Goal: Transaction & Acquisition: Purchase product/service

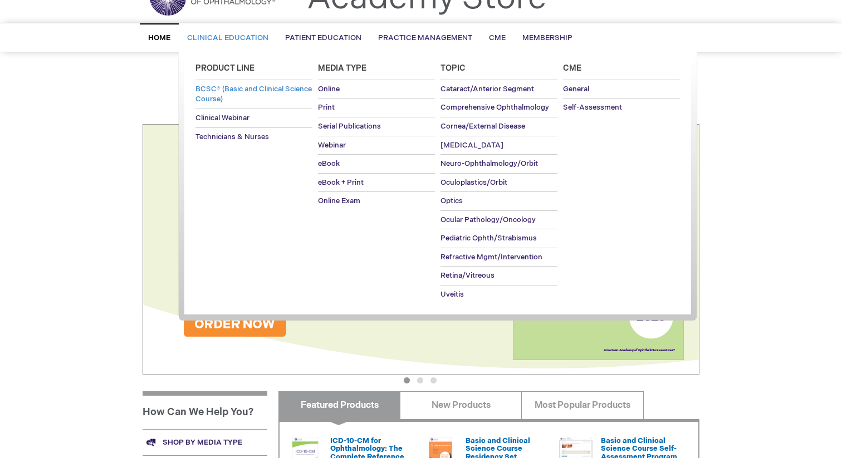
scroll to position [77, 0]
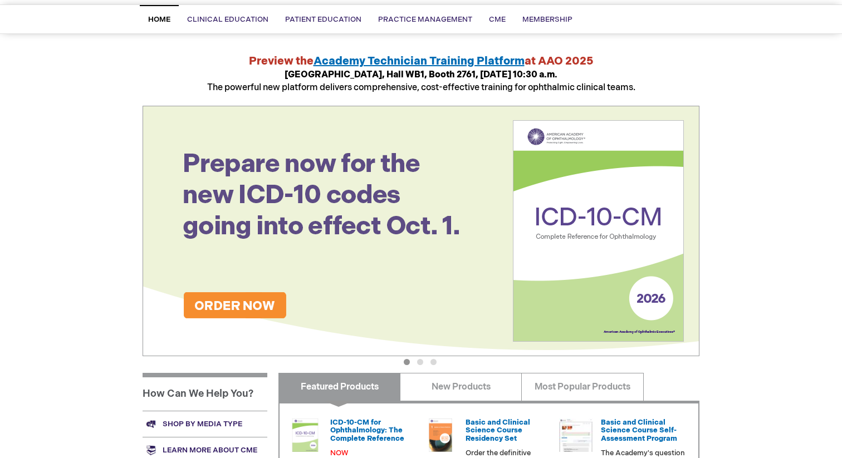
click at [419, 359] on button "2" at bounding box center [420, 362] width 6 height 6
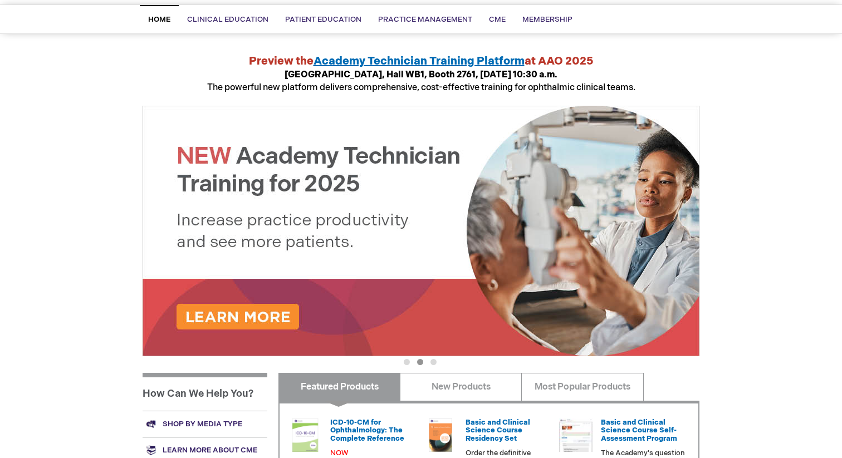
click at [434, 363] on button "3" at bounding box center [433, 362] width 6 height 6
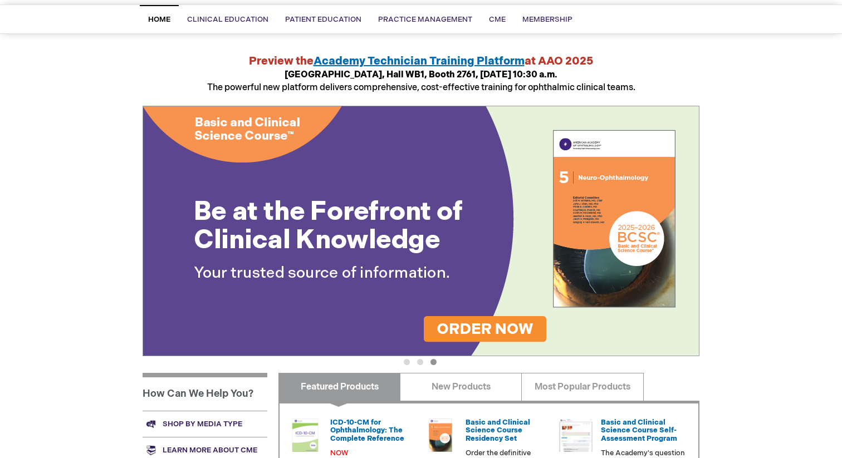
click at [408, 362] on button "1" at bounding box center [407, 362] width 6 height 6
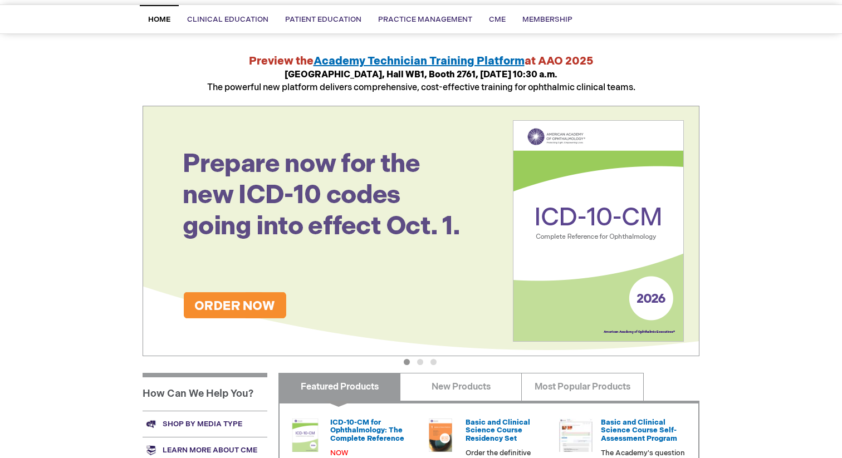
scroll to position [47, 0]
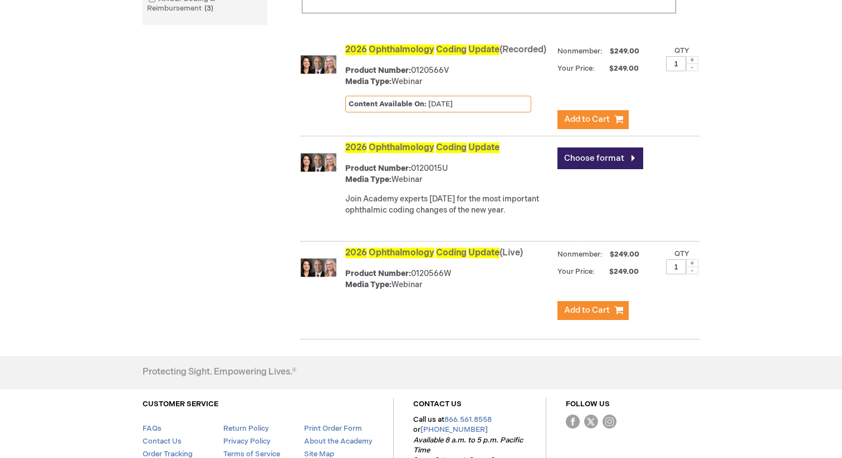
scroll to position [366, 0]
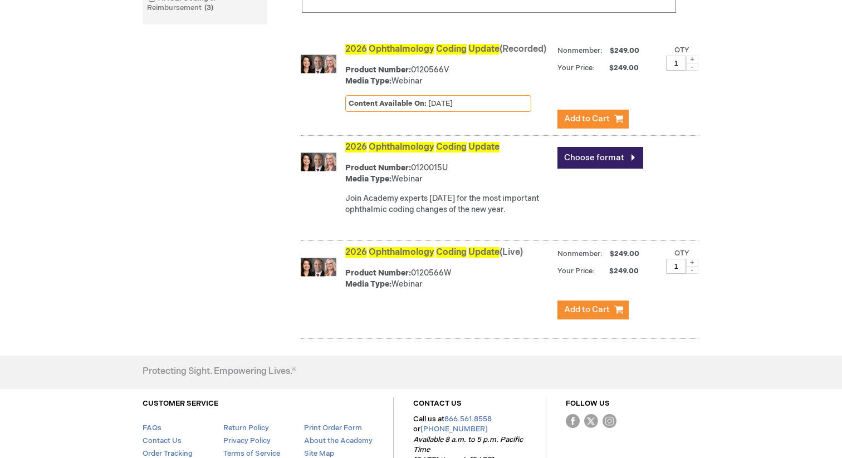
click at [322, 273] on img at bounding box center [319, 267] width 36 height 36
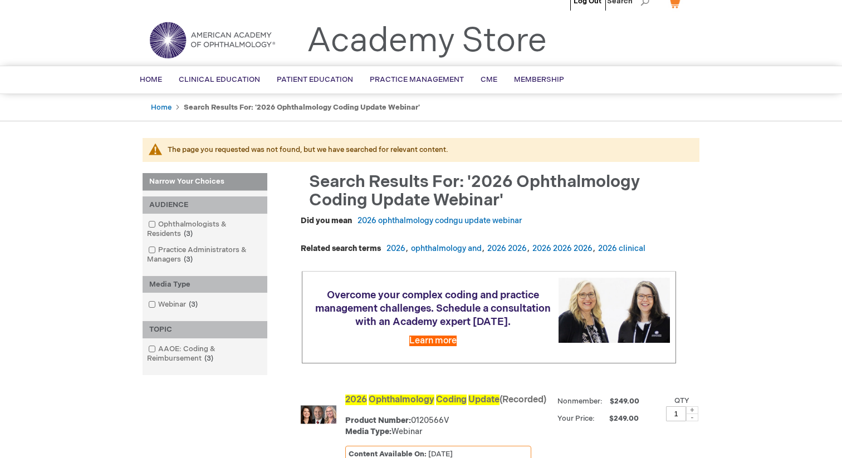
scroll to position [14, 0]
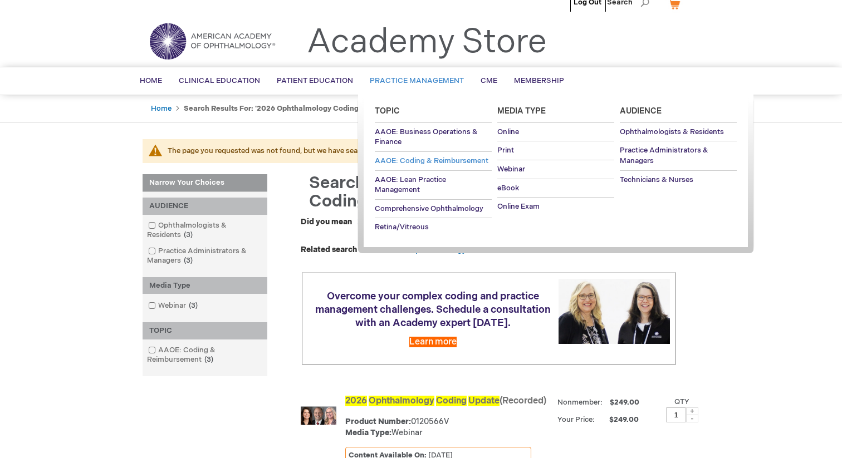
click at [419, 157] on span "AAOE: Coding & Reimbursement" at bounding box center [432, 160] width 114 height 9
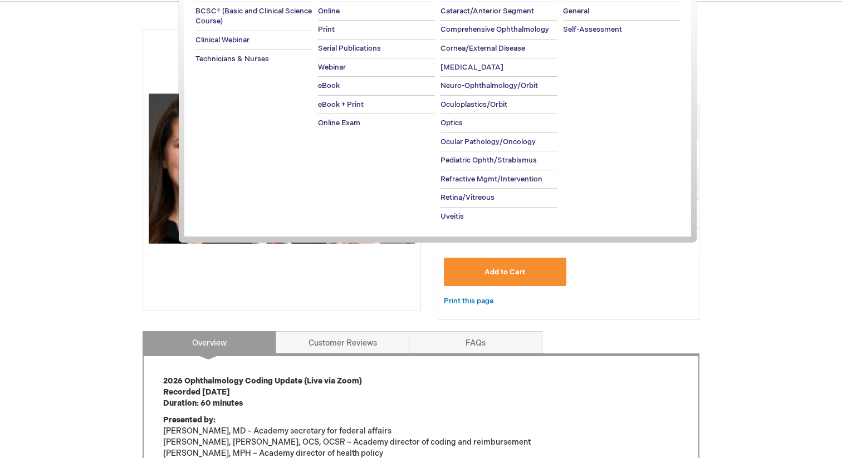
scroll to position [82, 0]
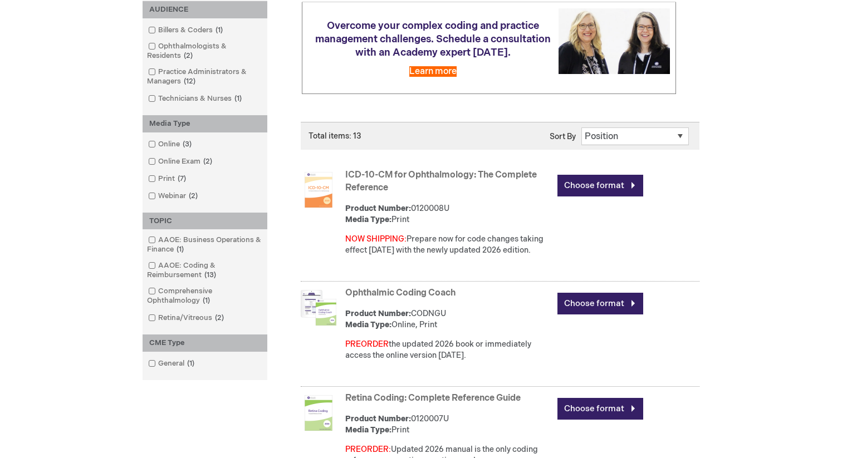
scroll to position [95, 0]
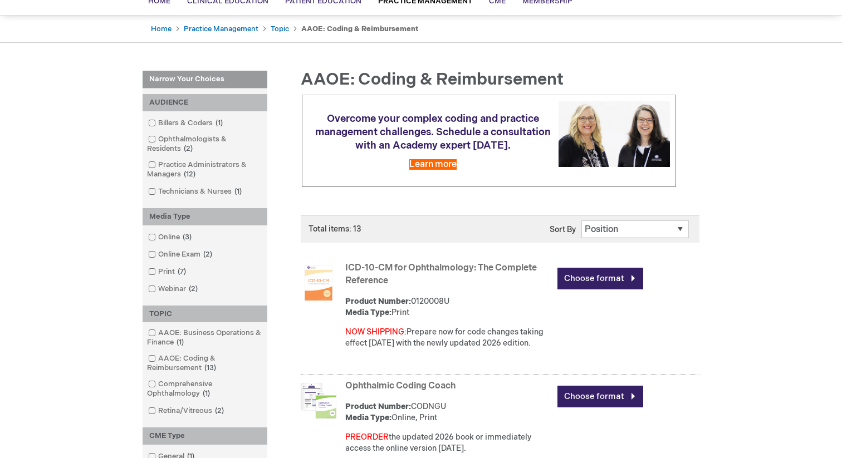
click at [438, 32] on ul "Home Practice Management Topic AAOE: Coding & Reimbursement" at bounding box center [421, 29] width 557 height 27
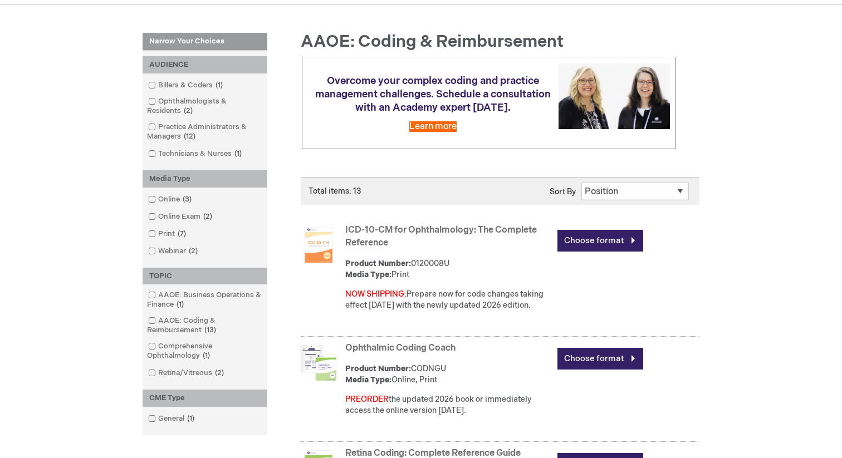
scroll to position [0, 0]
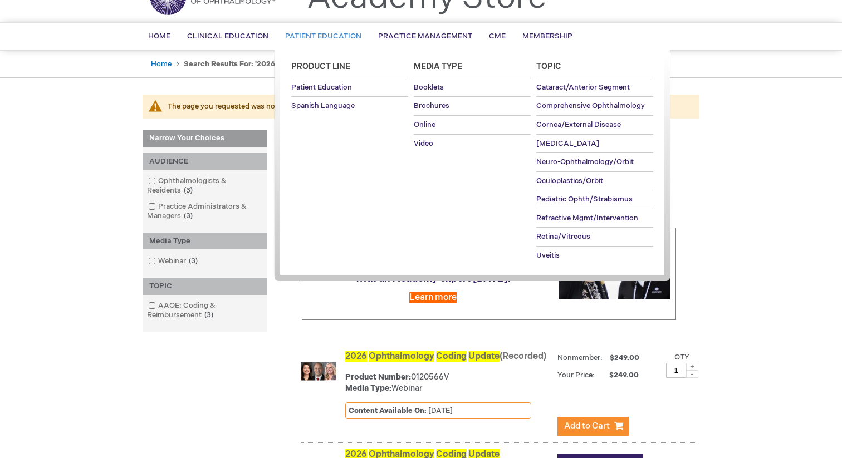
scroll to position [60, 0]
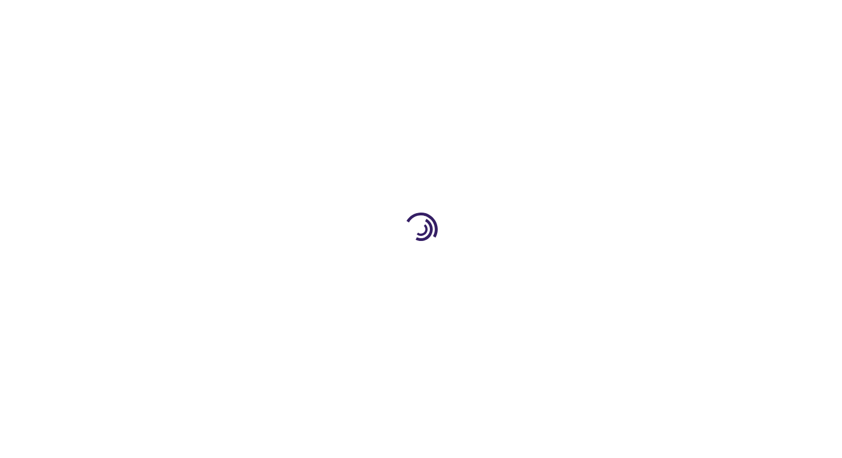
type input "0"
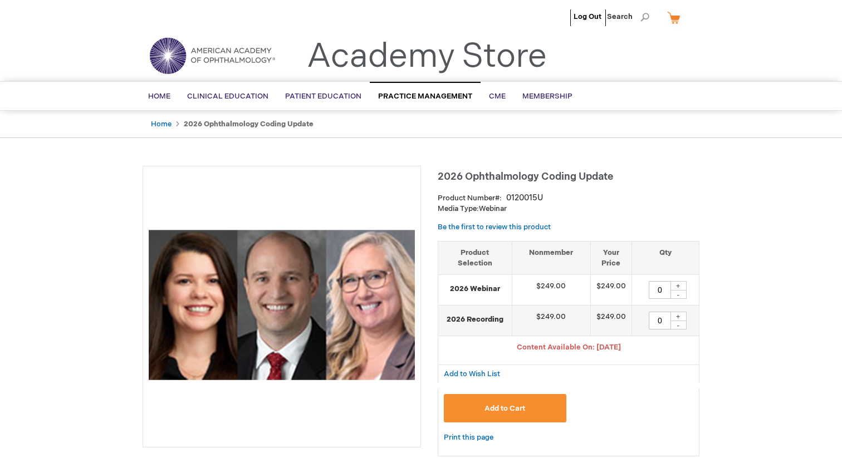
type input "0"
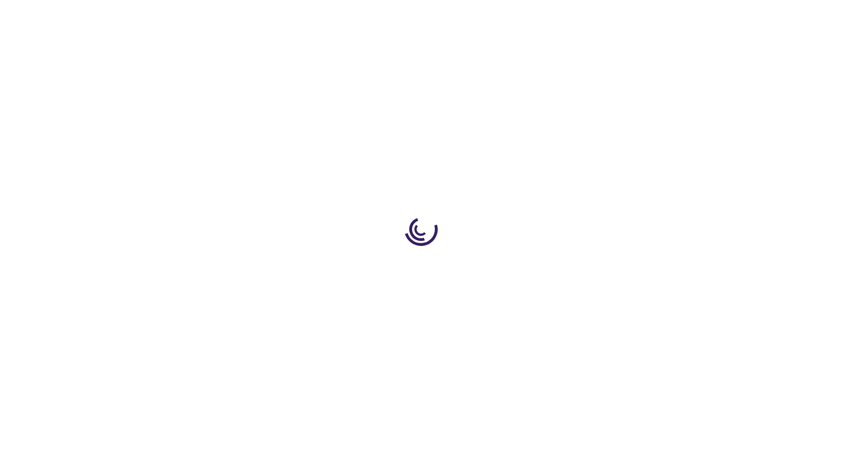
type input "0"
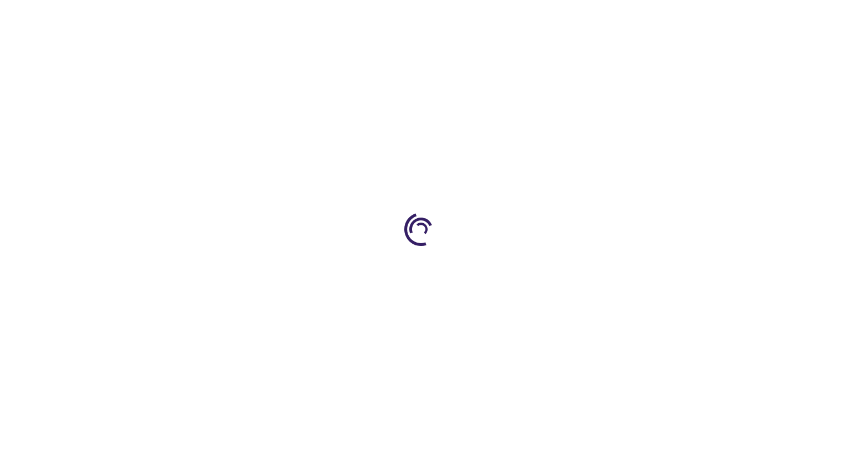
type input "0"
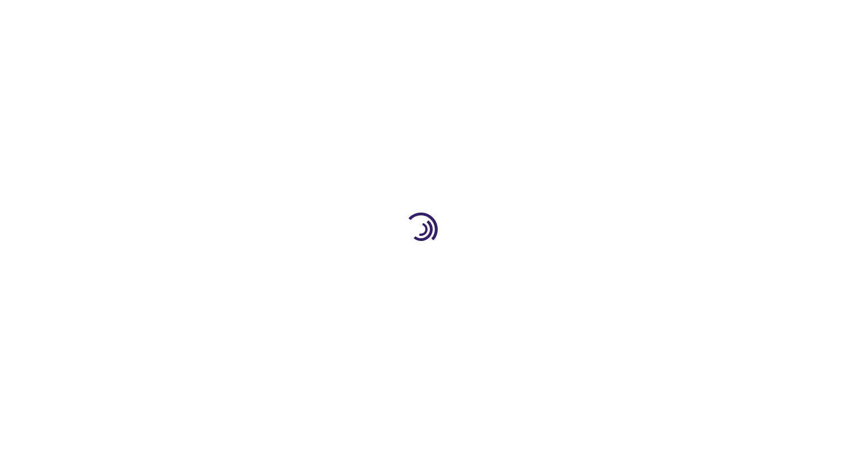
type input "0"
type input "1"
type input "0"
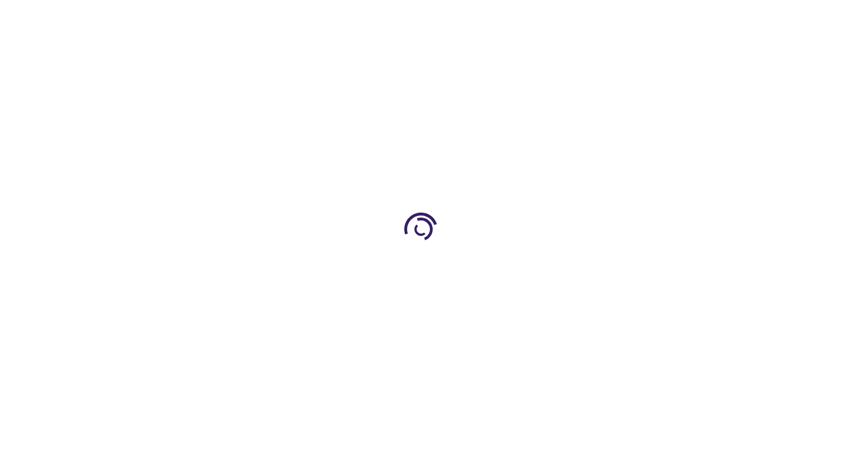
type input "1"
type input "0"
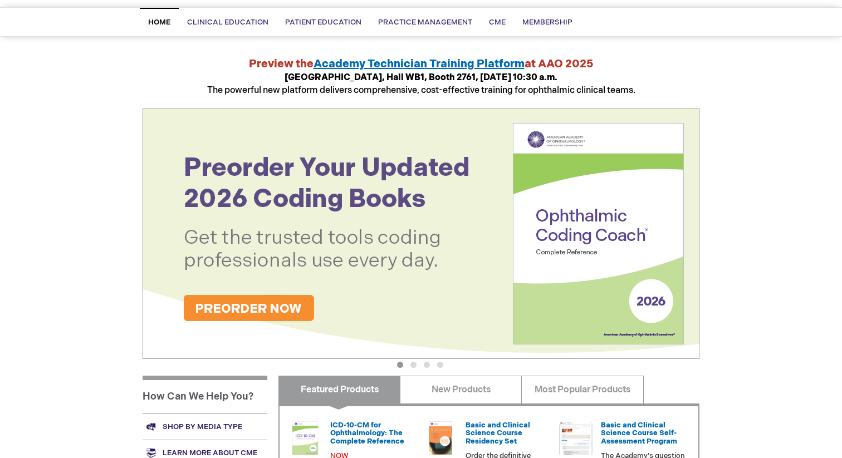
scroll to position [78, 0]
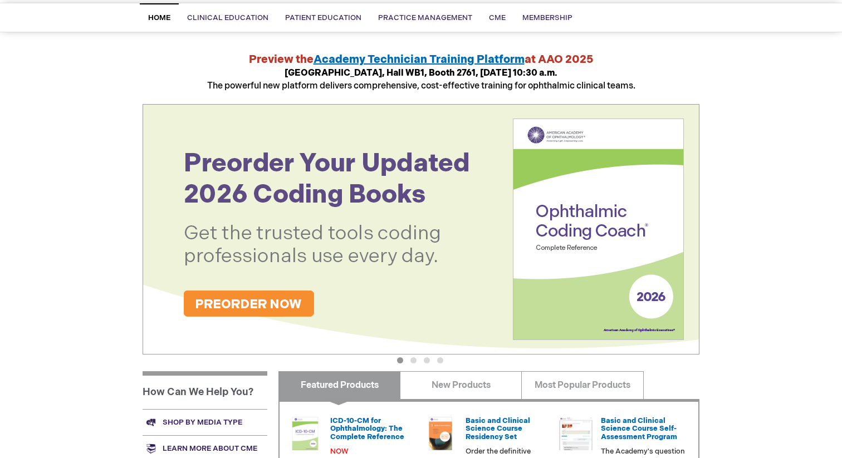
click at [415, 359] on button "2" at bounding box center [413, 360] width 6 height 6
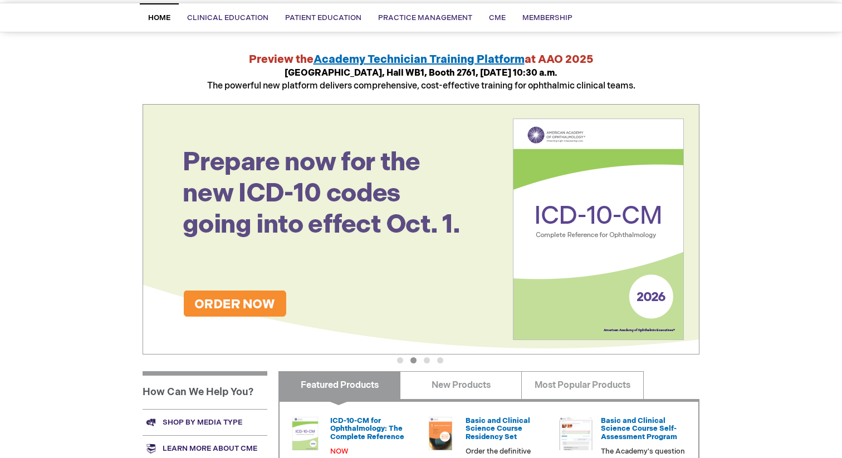
click at [400, 362] on button "1" at bounding box center [400, 360] width 6 height 6
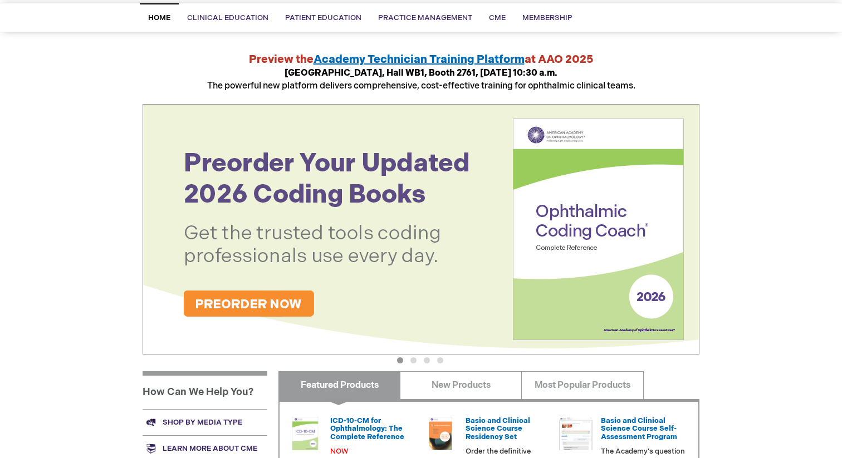
click at [433, 268] on img at bounding box center [421, 229] width 557 height 250
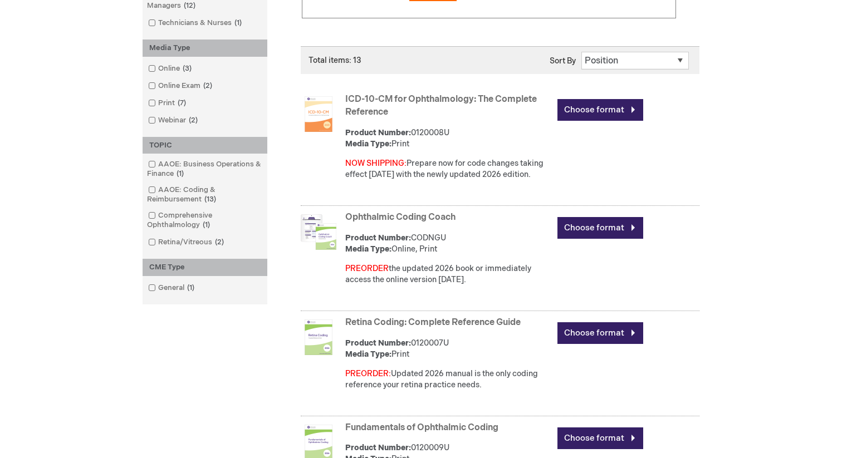
scroll to position [293, 0]
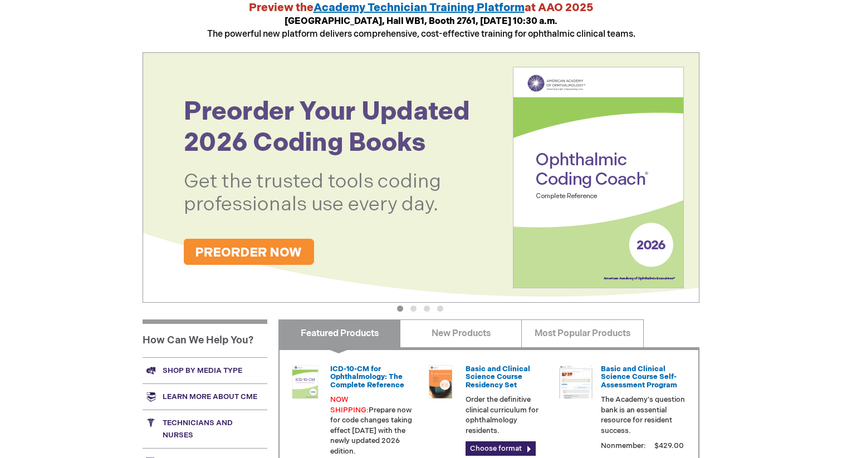
scroll to position [144, 0]
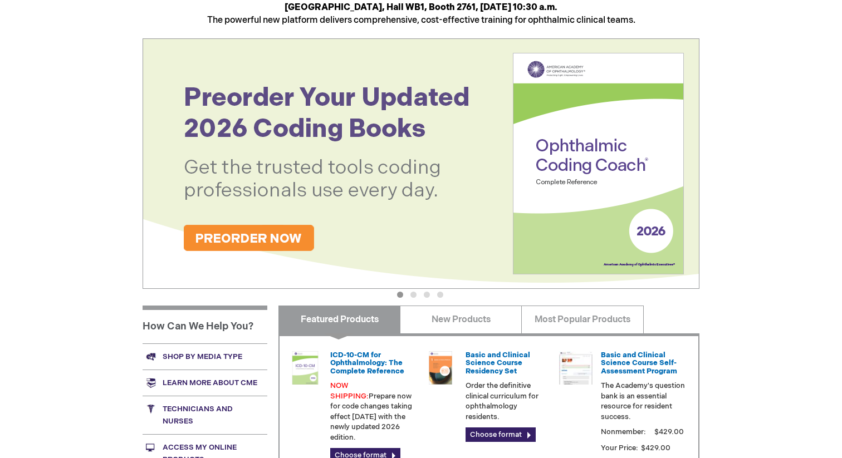
click at [413, 293] on button "2" at bounding box center [413, 295] width 6 height 6
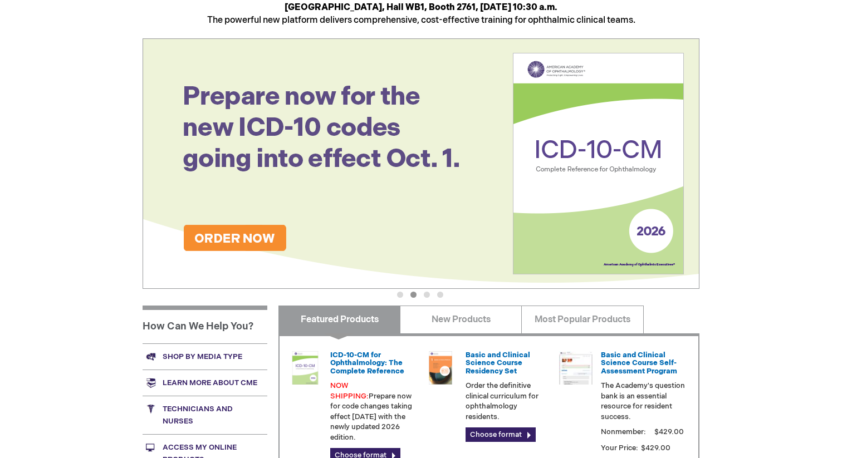
click at [426, 293] on button "3" at bounding box center [427, 295] width 6 height 6
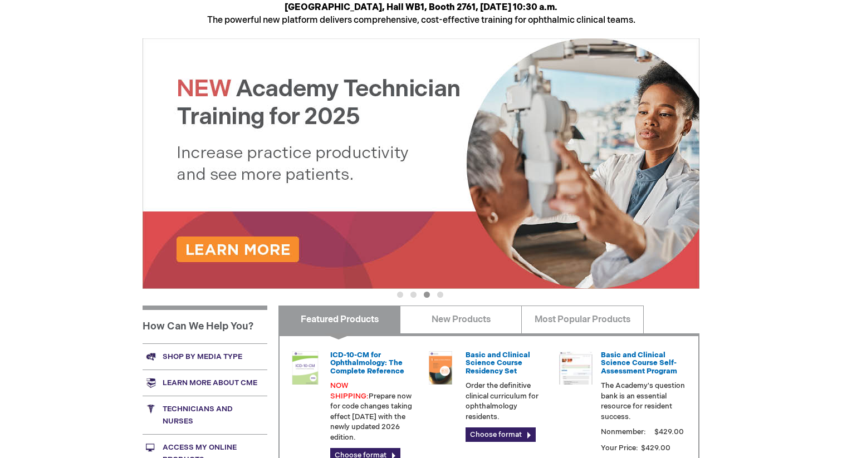
click at [414, 294] on button "2" at bounding box center [413, 295] width 6 height 6
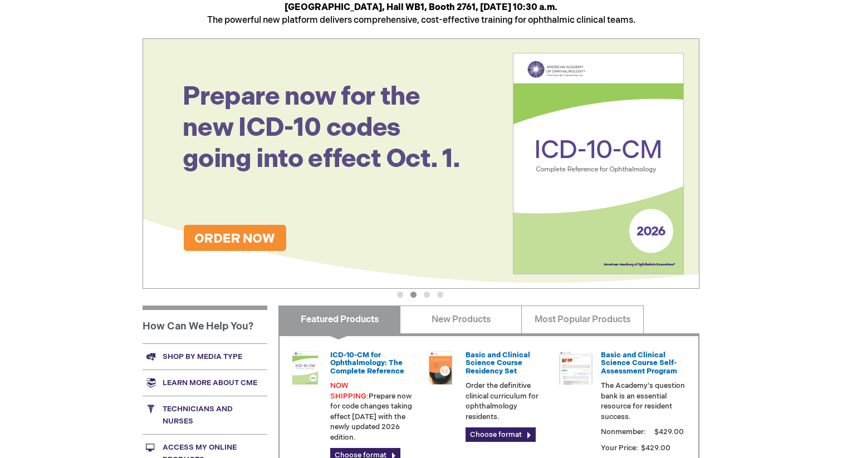
click at [430, 199] on img at bounding box center [421, 163] width 557 height 250
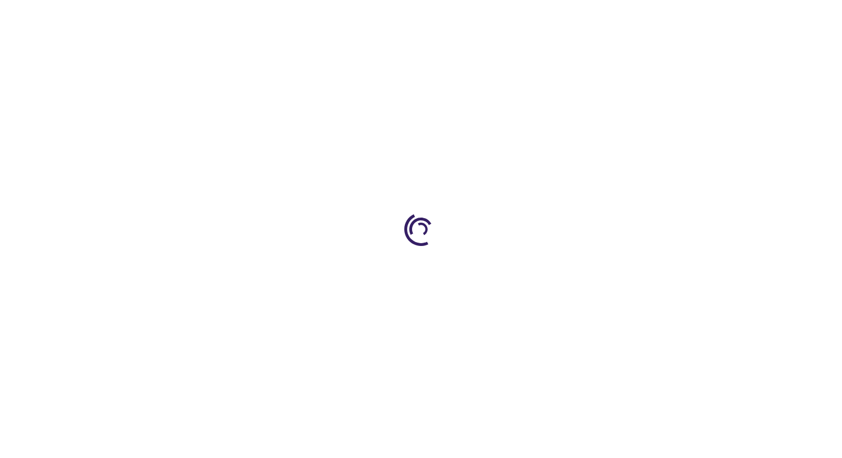
scroll to position [144, 0]
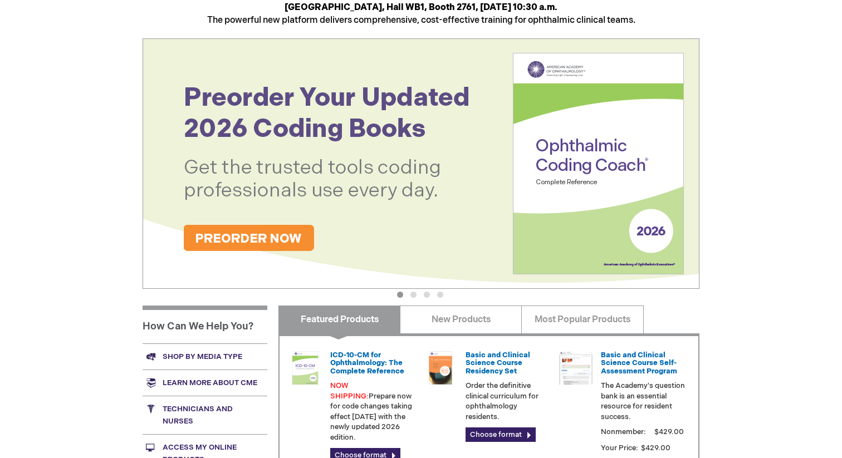
click at [426, 294] on button "3" at bounding box center [427, 295] width 6 height 6
